Goal: Task Accomplishment & Management: Use online tool/utility

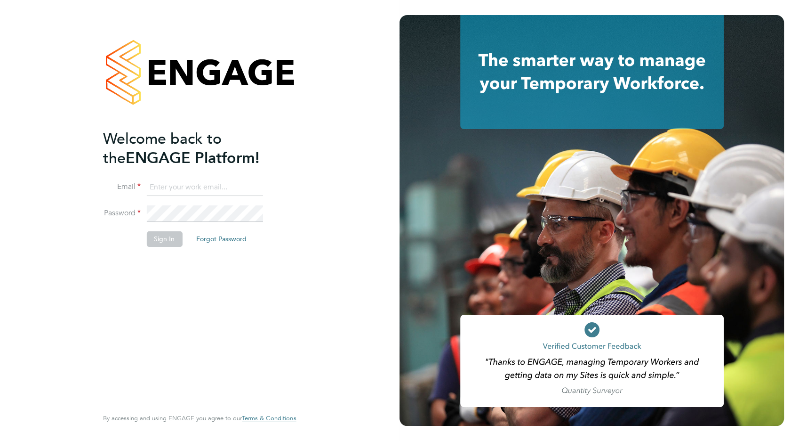
type input "[EMAIL_ADDRESS][DOMAIN_NAME]"
click at [173, 235] on button "Sign In" at bounding box center [164, 238] width 36 height 15
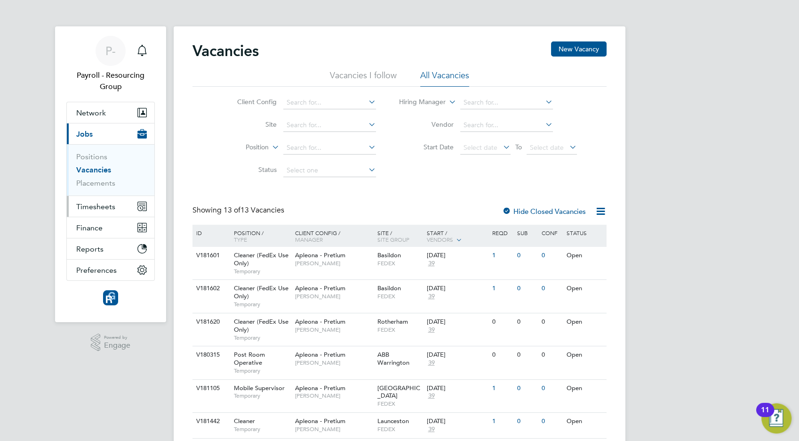
click at [89, 208] on span "Timesheets" at bounding box center [95, 206] width 39 height 9
click at [99, 205] on span "Timesheets" at bounding box center [95, 206] width 39 height 9
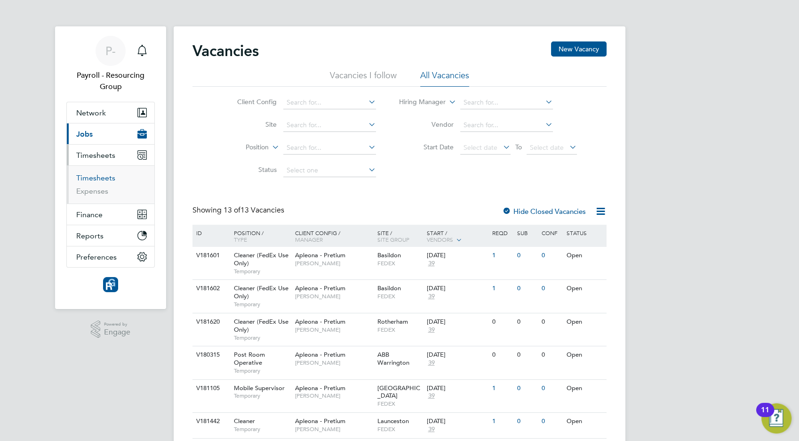
click at [96, 178] on link "Timesheets" at bounding box center [95, 177] width 39 height 9
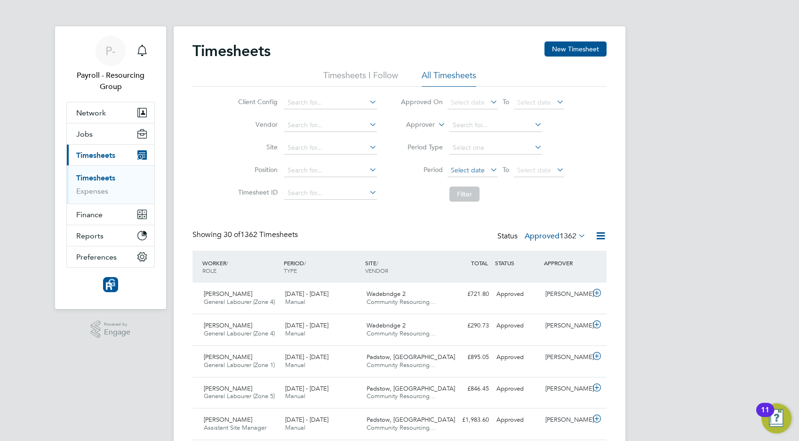
click at [475, 168] on span "Select date" at bounding box center [468, 170] width 34 height 8
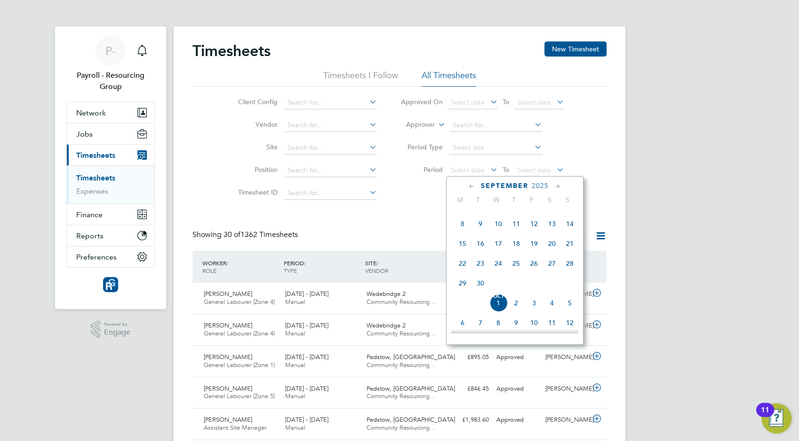
click at [462, 251] on span "15" at bounding box center [463, 243] width 18 height 18
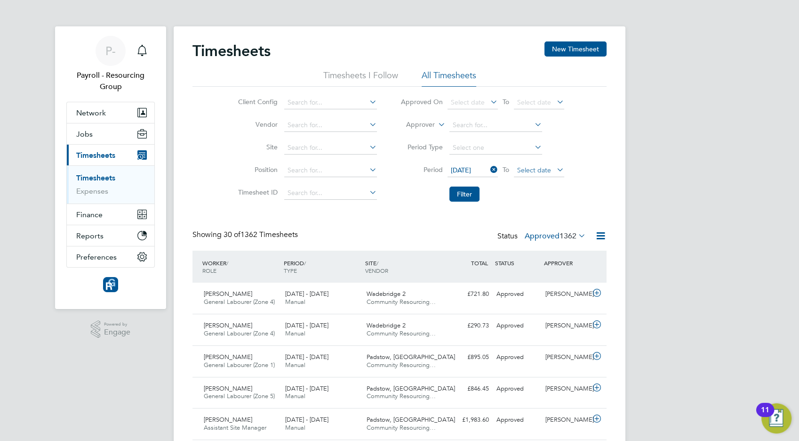
click at [531, 170] on span "Select date" at bounding box center [534, 170] width 34 height 8
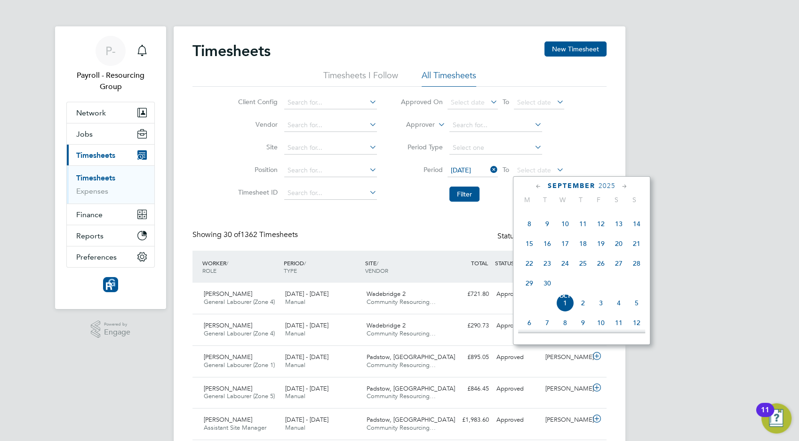
click at [637, 250] on span "21" at bounding box center [637, 243] width 18 height 18
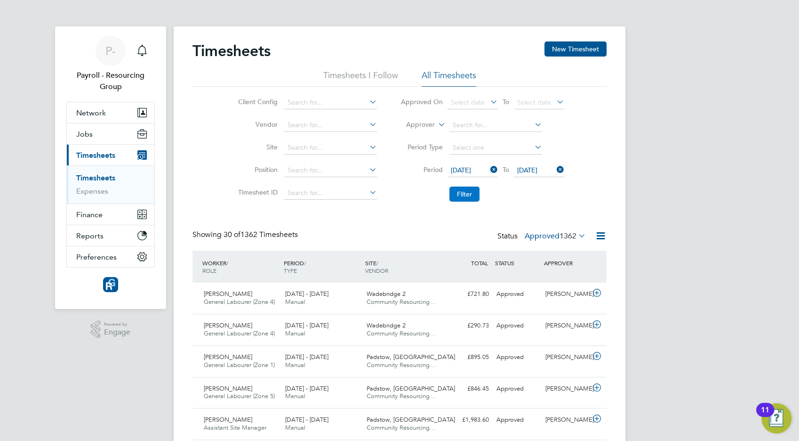
click at [468, 194] on button "Filter" at bounding box center [465, 193] width 30 height 15
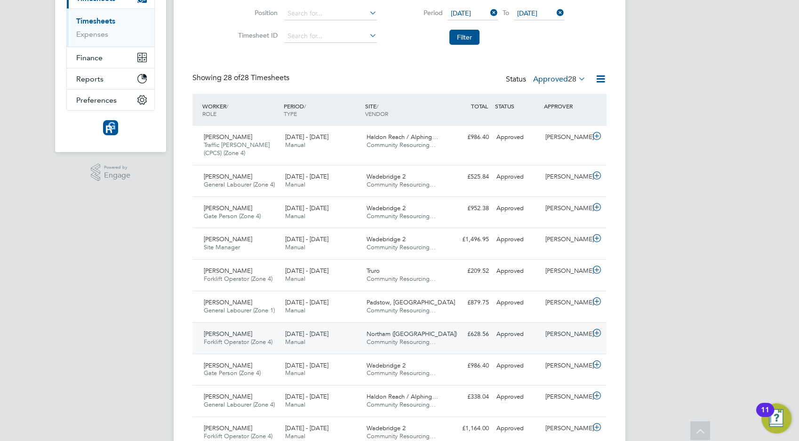
click at [264, 334] on div "Troy Bamford Forklift Operator (Zone 4) 15 - 21 Sep 2025" at bounding box center [240, 338] width 81 height 24
